Goal: Task Accomplishment & Management: Complete application form

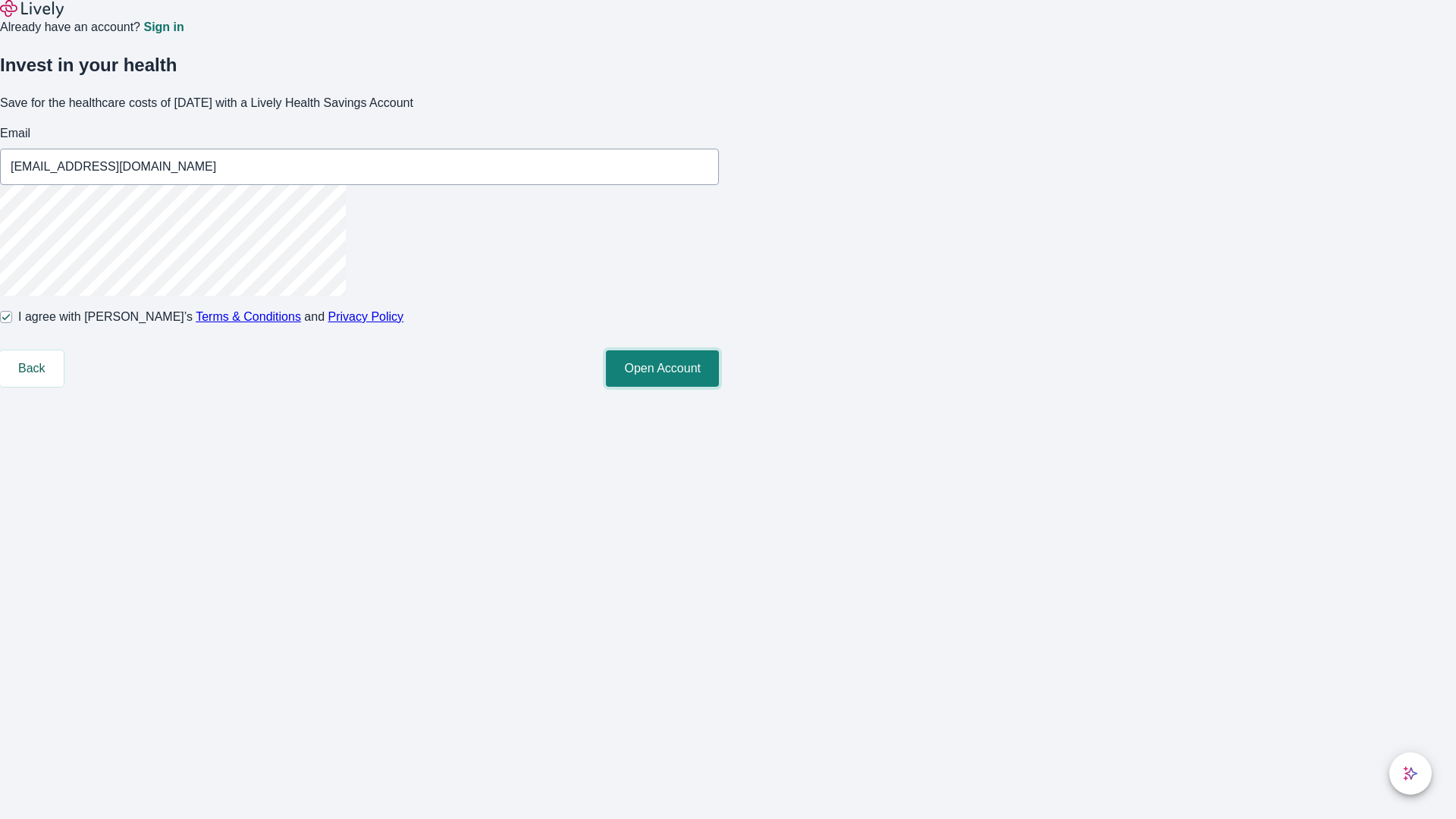
click at [719, 387] on button "Open Account" at bounding box center [662, 368] width 113 height 36
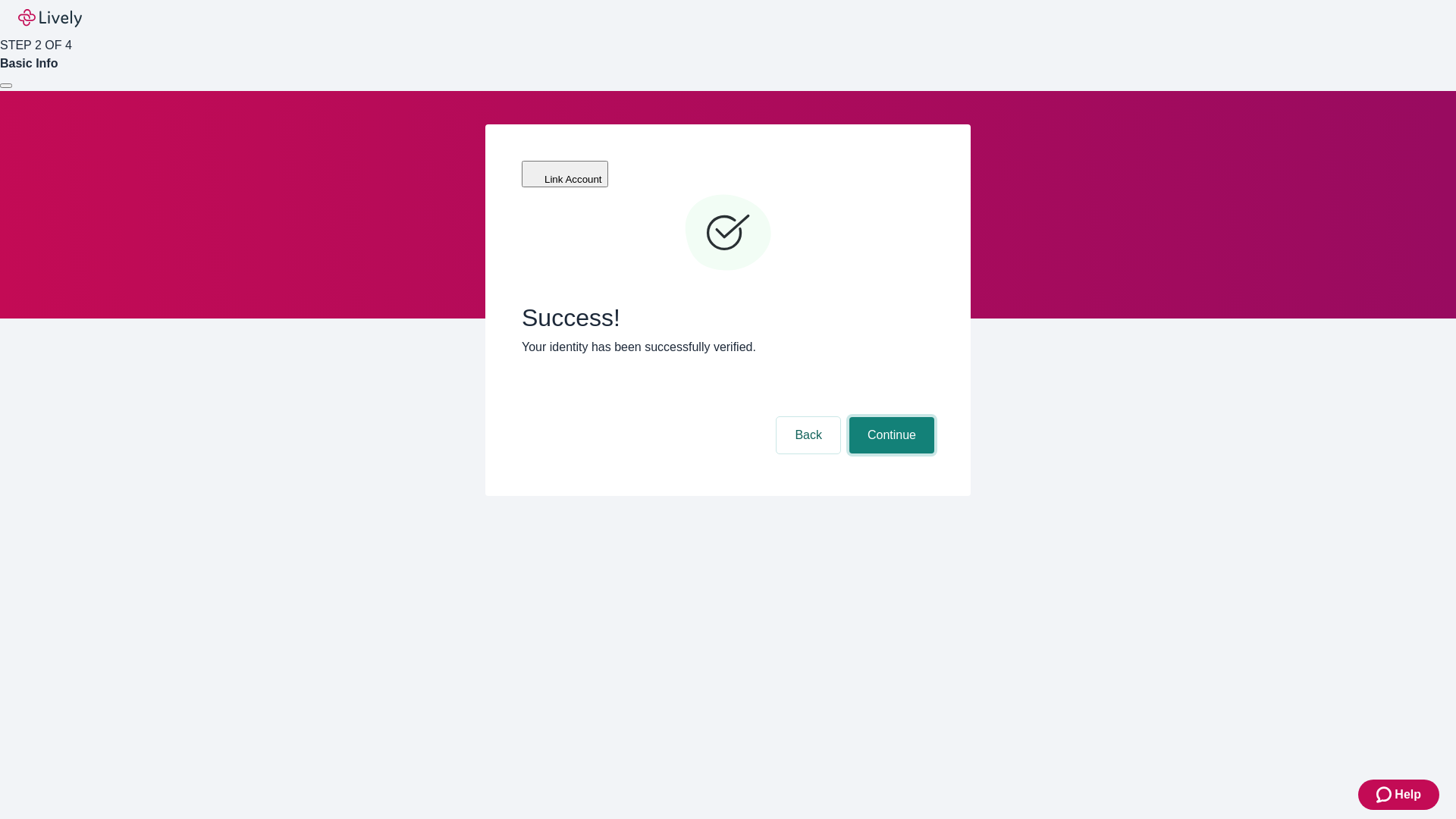
click at [889, 416] on button "Continue" at bounding box center [891, 434] width 85 height 36
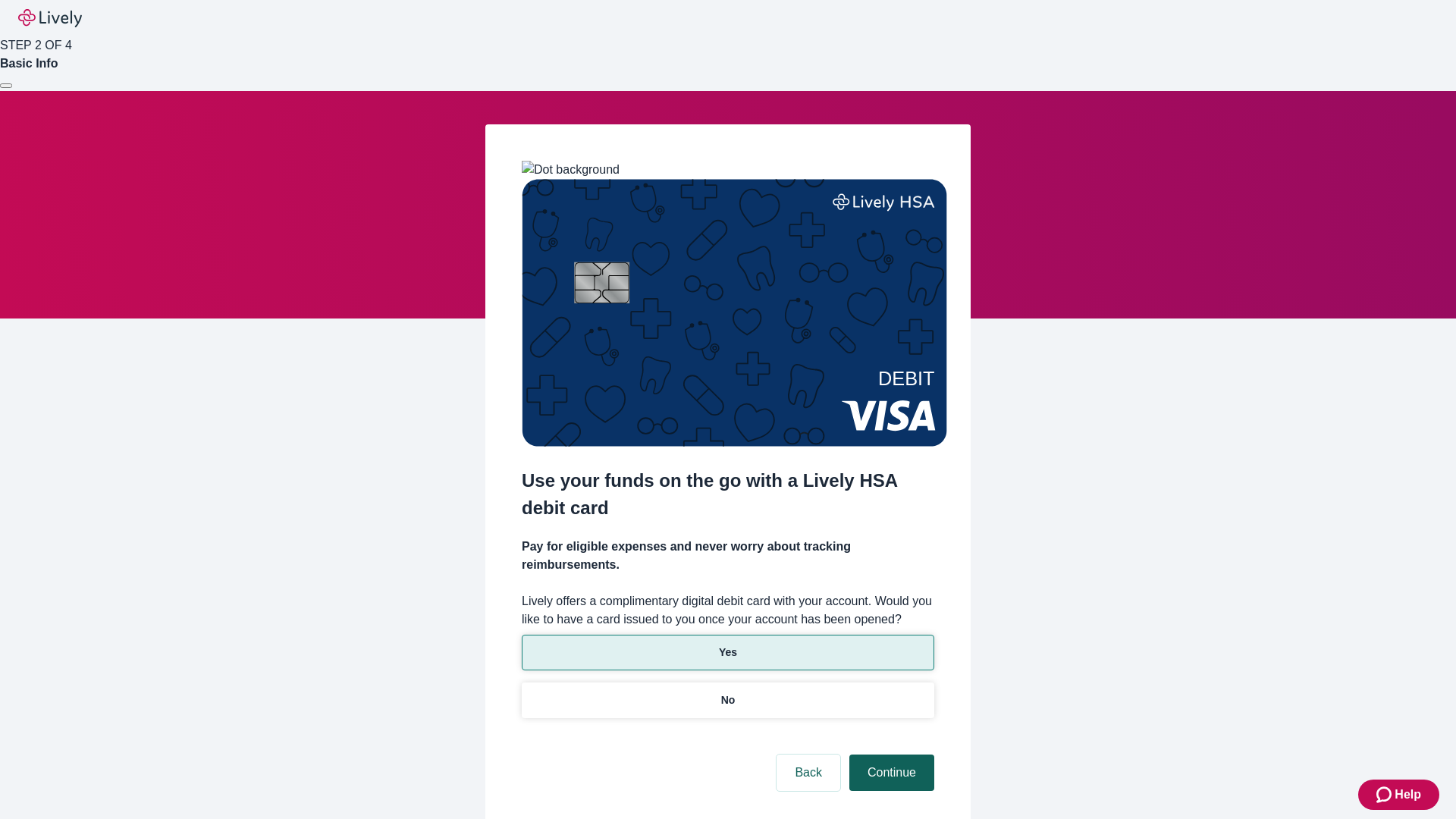
click at [727, 692] on p "No" at bounding box center [728, 700] width 14 height 16
click at [889, 755] on button "Continue" at bounding box center [891, 772] width 85 height 36
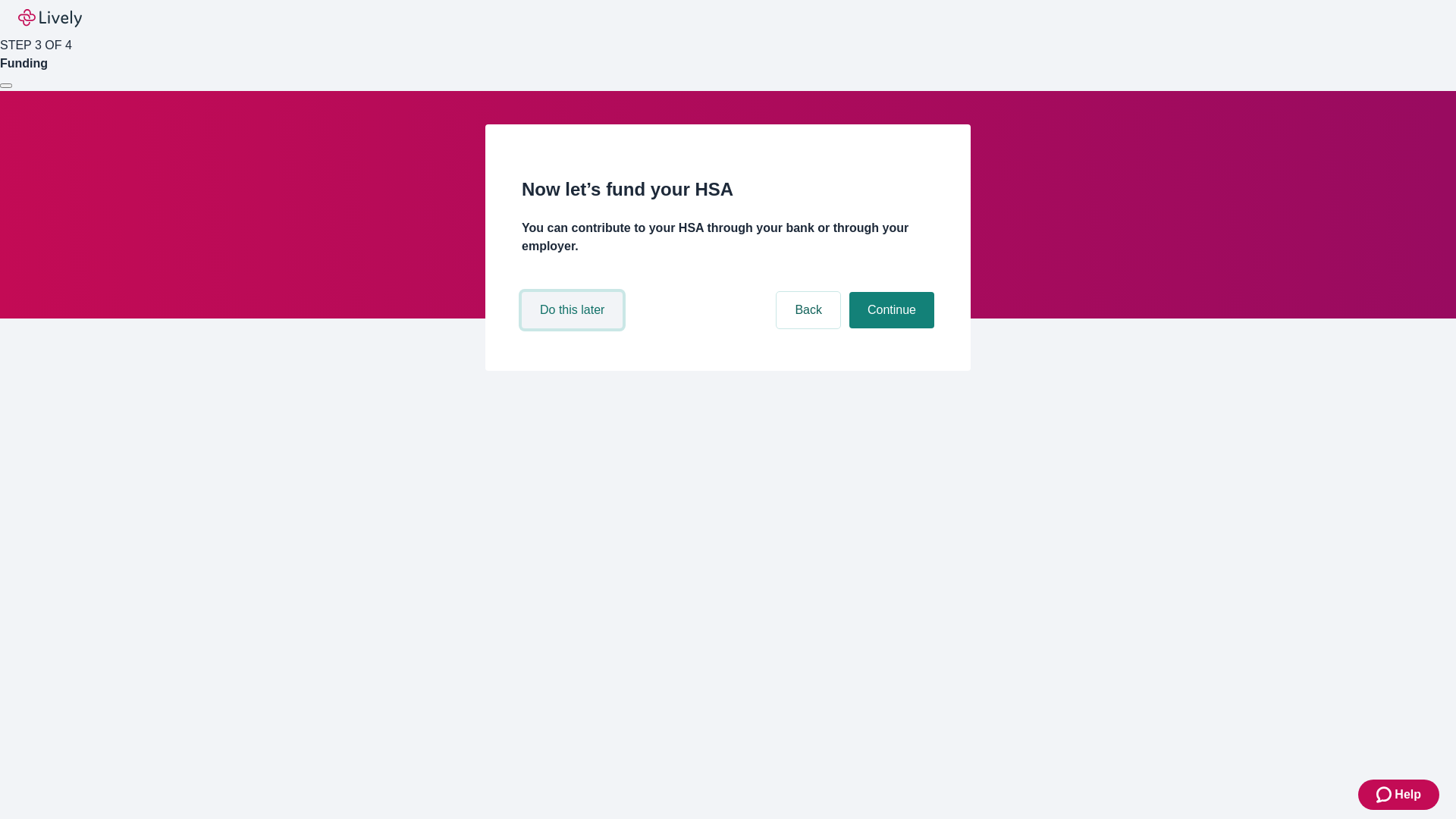
click at [574, 328] on button "Do this later" at bounding box center [572, 309] width 101 height 36
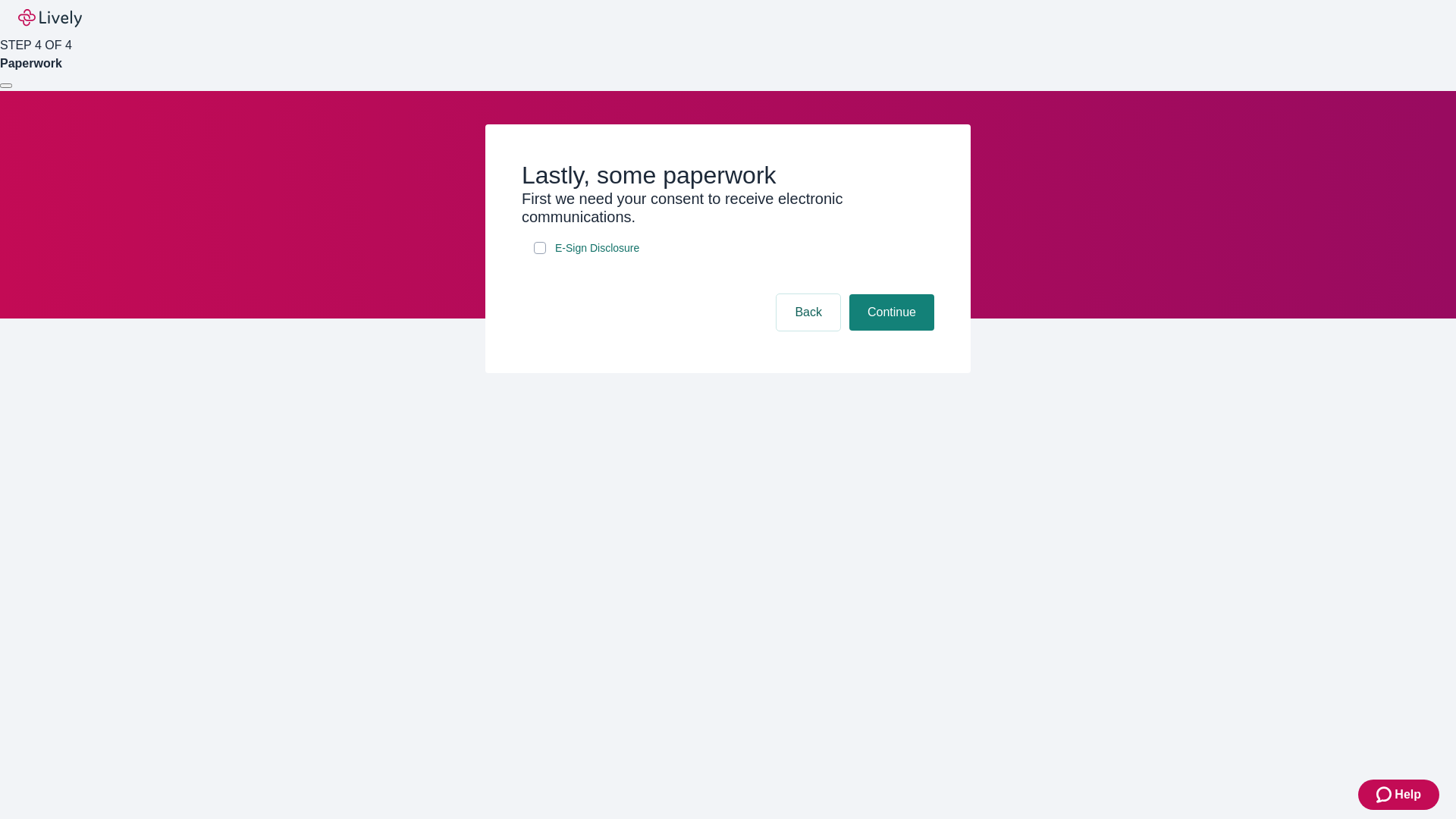
click at [540, 254] on input "E-Sign Disclosure" at bounding box center [540, 248] width 12 height 12
checkbox input "true"
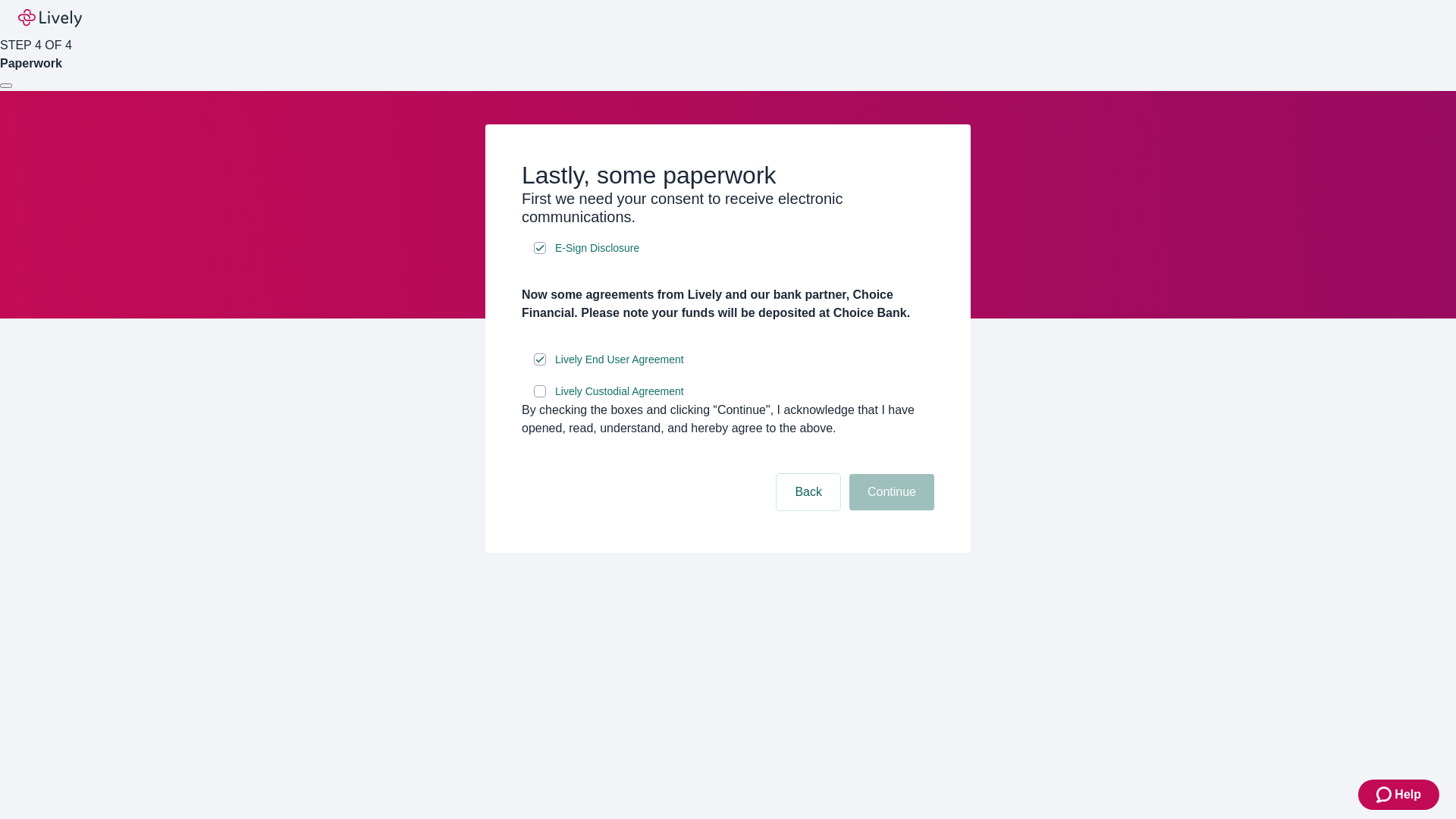
click at [540, 397] on input "Lively Custodial Agreement" at bounding box center [540, 390] width 12 height 12
checkbox input "true"
click at [889, 511] on button "Continue" at bounding box center [891, 491] width 85 height 36
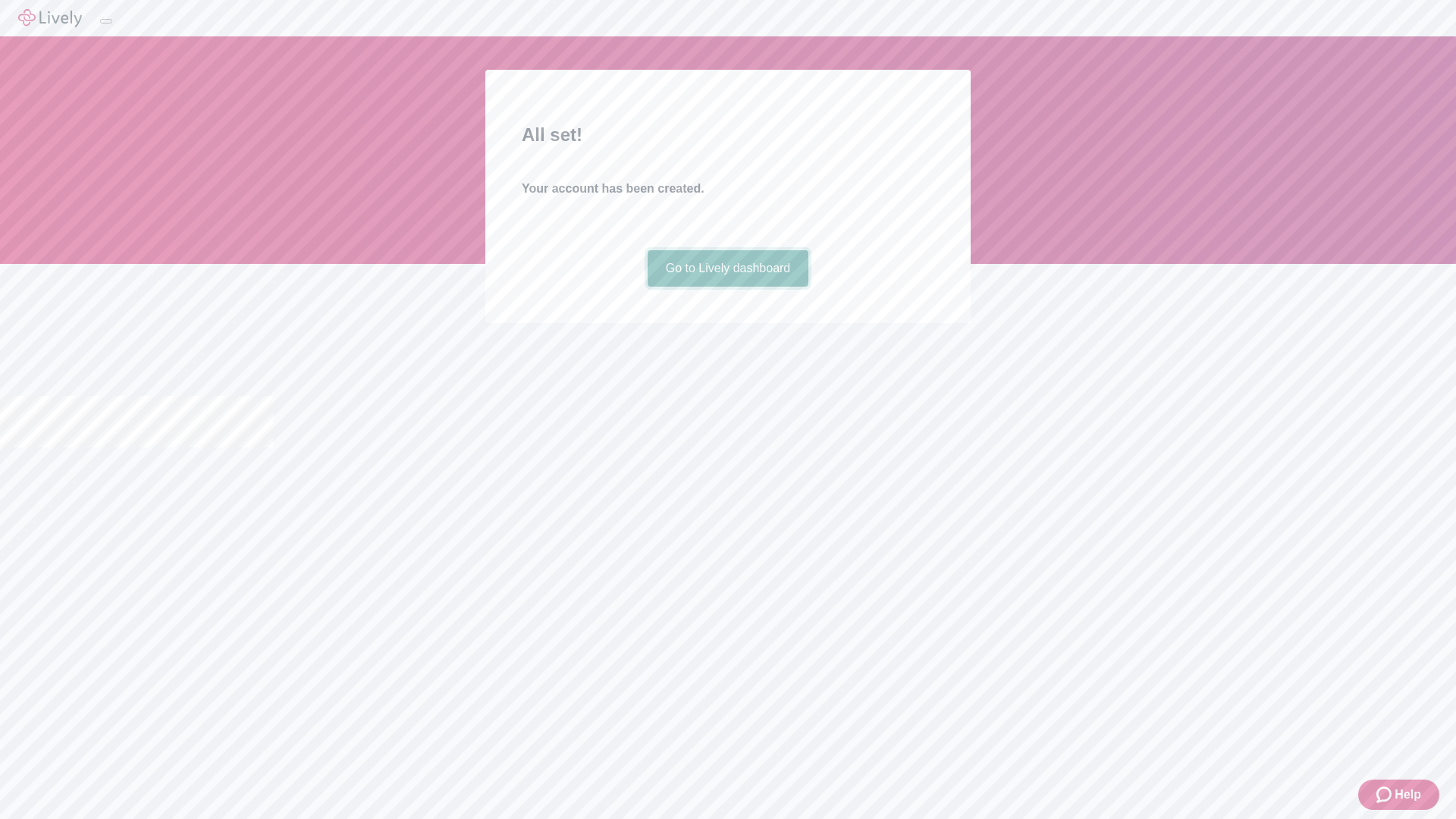
click at [727, 287] on link "Go to Lively dashboard" at bounding box center [728, 267] width 161 height 36
